Goal: Navigation & Orientation: Find specific page/section

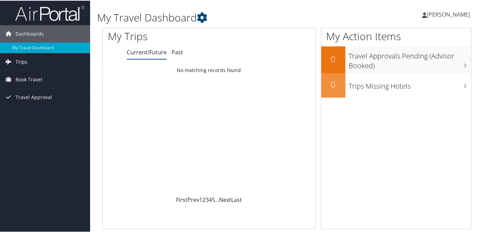
click at [33, 59] on link "Trips" at bounding box center [45, 61] width 90 height 17
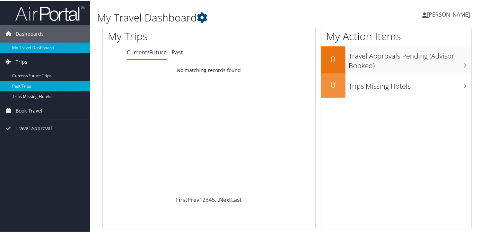
click at [29, 82] on link "Past Trips" at bounding box center [45, 85] width 90 height 10
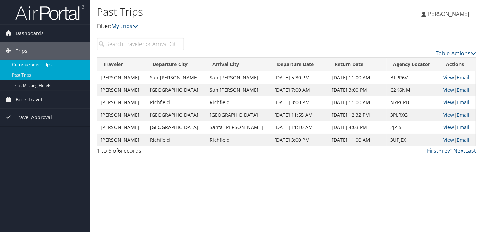
click at [40, 64] on link "Current/Future Trips" at bounding box center [45, 65] width 90 height 10
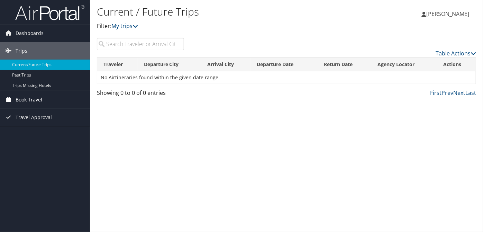
click at [50, 99] on link "Book Travel" at bounding box center [45, 99] width 90 height 17
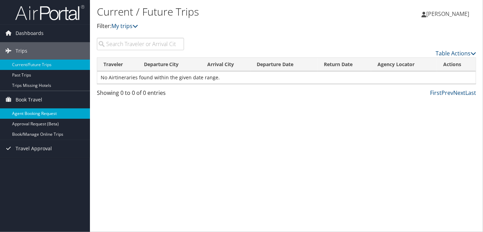
click at [45, 111] on link "Agent Booking Request" at bounding box center [45, 113] width 90 height 10
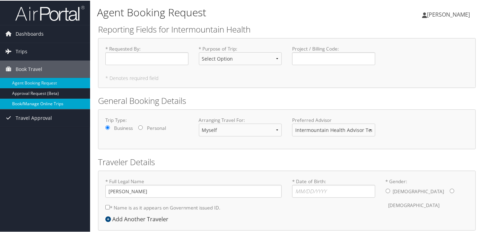
click at [44, 99] on link "Book/Manage Online Trips" at bounding box center [45, 103] width 90 height 10
